Goal: Find specific page/section: Find specific page/section

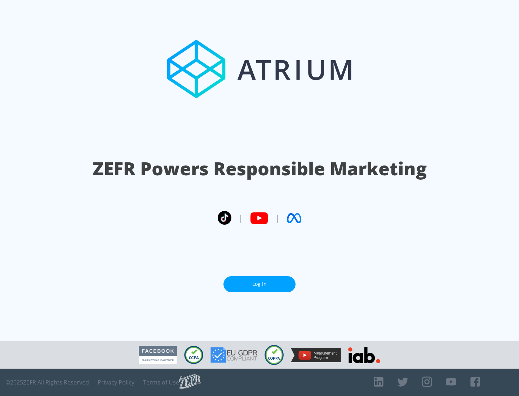
click at [259, 281] on link "Log In" at bounding box center [259, 284] width 72 height 16
